Goal: Transaction & Acquisition: Book appointment/travel/reservation

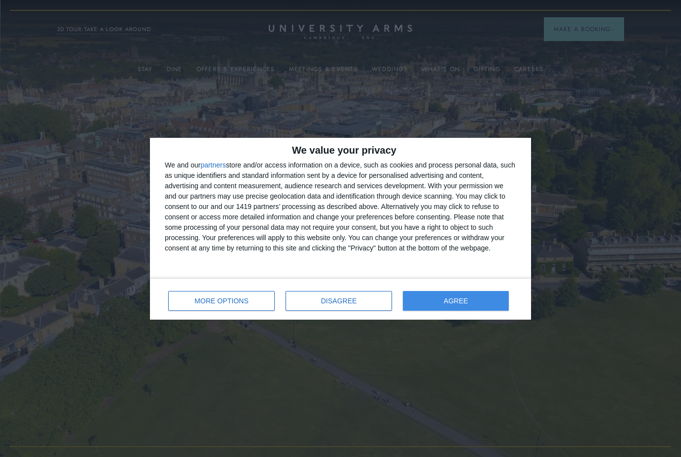
click at [426, 301] on button "AGREE" at bounding box center [456, 301] width 106 height 20
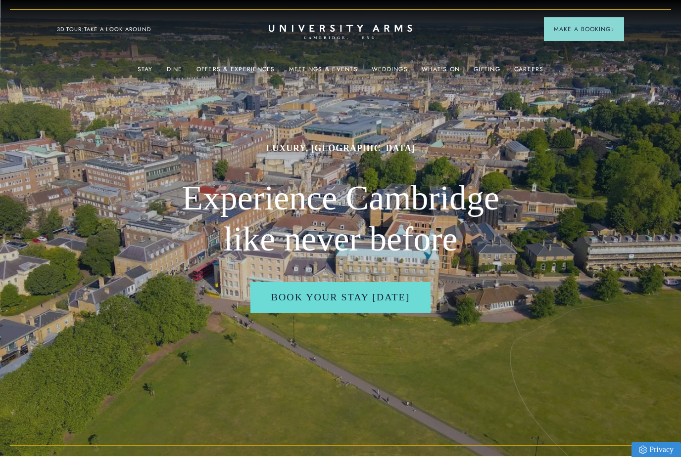
scroll to position [18, 0]
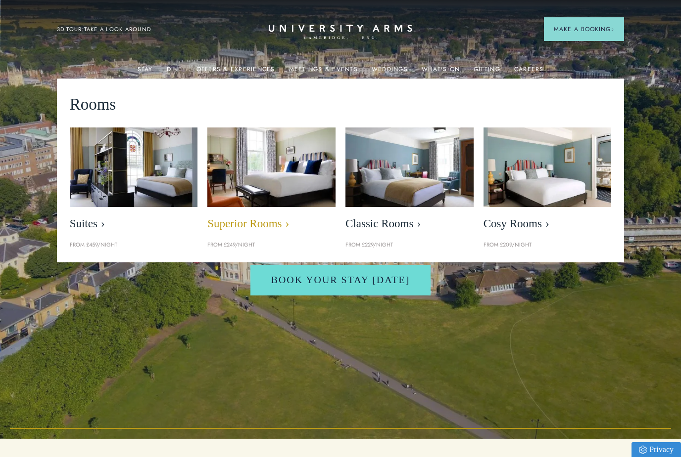
click at [251, 182] on img at bounding box center [271, 168] width 147 height 92
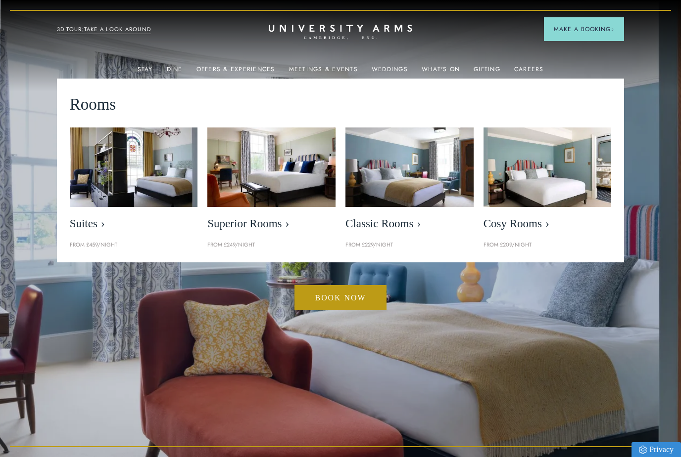
click at [230, 243] on p "From £249/night" at bounding box center [271, 245] width 128 height 9
click at [241, 244] on p "From £249/night" at bounding box center [271, 245] width 128 height 9
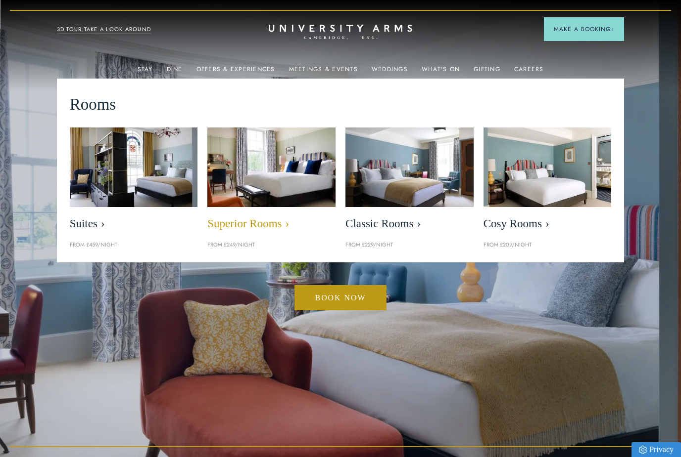
click at [272, 196] on img at bounding box center [271, 168] width 147 height 92
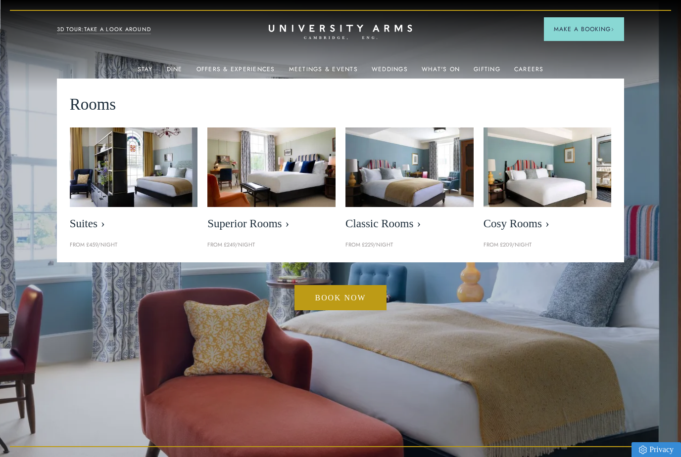
click at [229, 244] on p "From £249/night" at bounding box center [271, 245] width 128 height 9
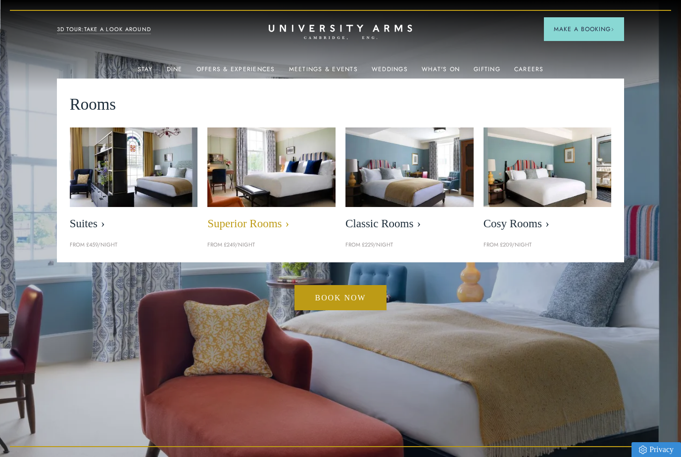
click at [259, 183] on img at bounding box center [271, 168] width 147 height 92
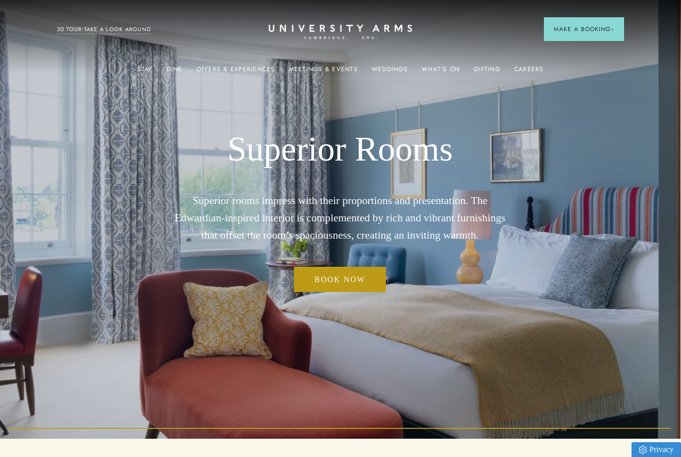
click at [257, 289] on div "Book now" at bounding box center [340, 285] width 354 height 37
click at [22, 183] on img at bounding box center [340, 210] width 681 height 457
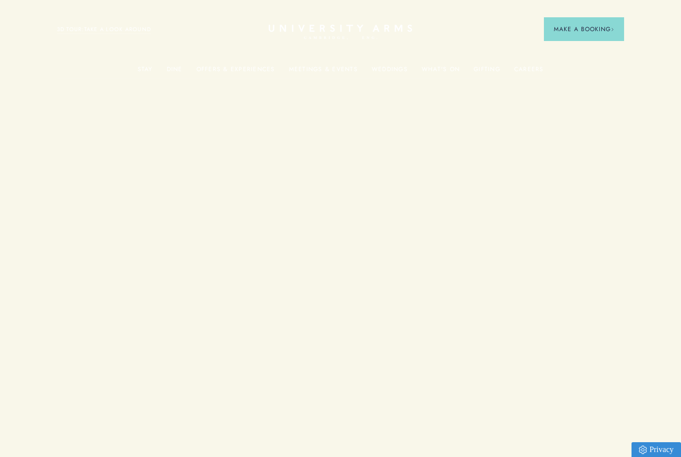
scroll to position [18, 0]
